Goal: Find specific page/section: Find specific page/section

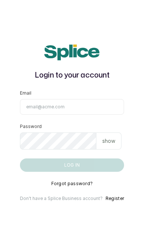
type input "[EMAIL_ADDRESS][DOMAIN_NAME]"
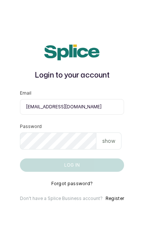
click at [72, 171] on button "Log in" at bounding box center [72, 164] width 104 height 13
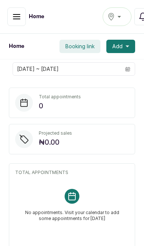
scroll to position [1, 0]
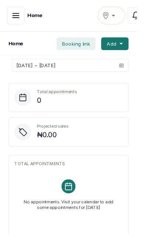
click at [118, 19] on div "new location" at bounding box center [117, 15] width 19 height 9
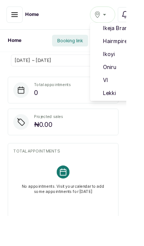
scroll to position [62, 0]
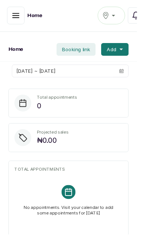
scroll to position [1, 0]
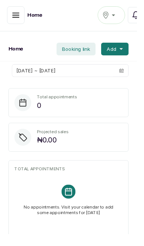
click at [18, 17] on icon "button" at bounding box center [16, 15] width 9 height 9
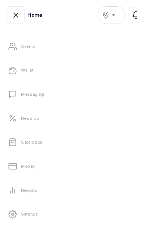
scroll to position [110, 0]
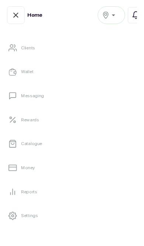
click at [98, 154] on link "Catalogue" at bounding box center [72, 150] width 133 height 21
